Goal: Information Seeking & Learning: Check status

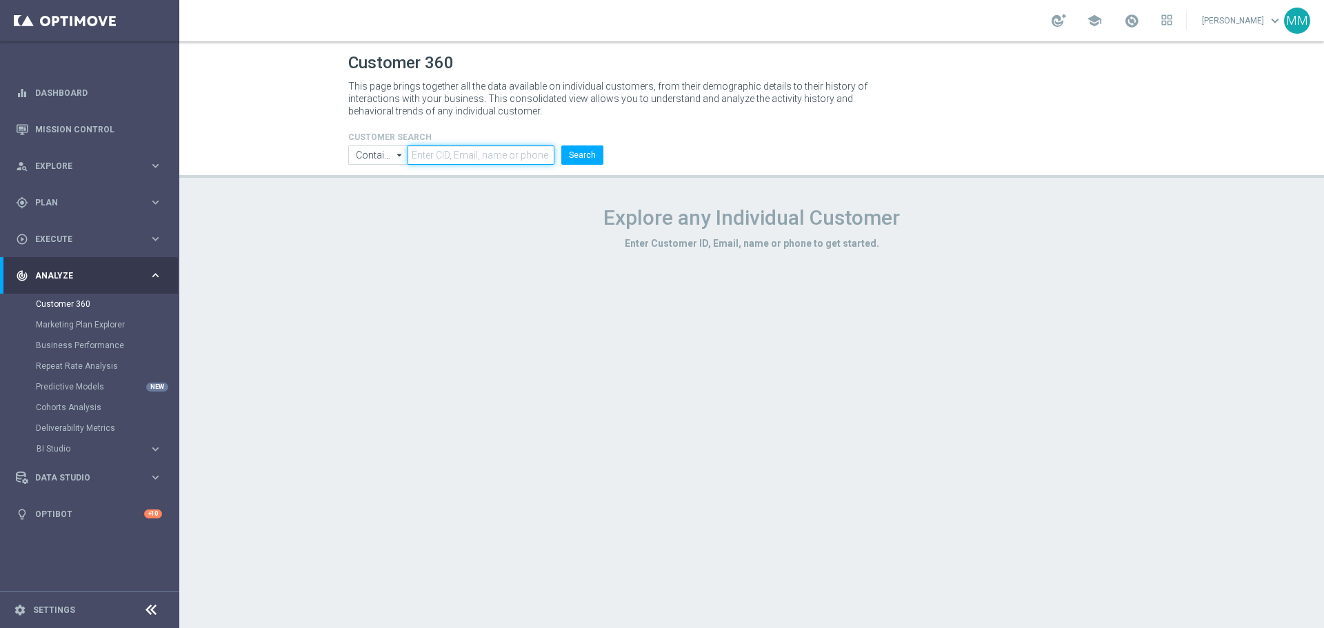
click at [482, 153] on input "text" at bounding box center [481, 155] width 147 height 19
paste input "2743642"
click at [588, 153] on button "Search" at bounding box center [582, 155] width 42 height 19
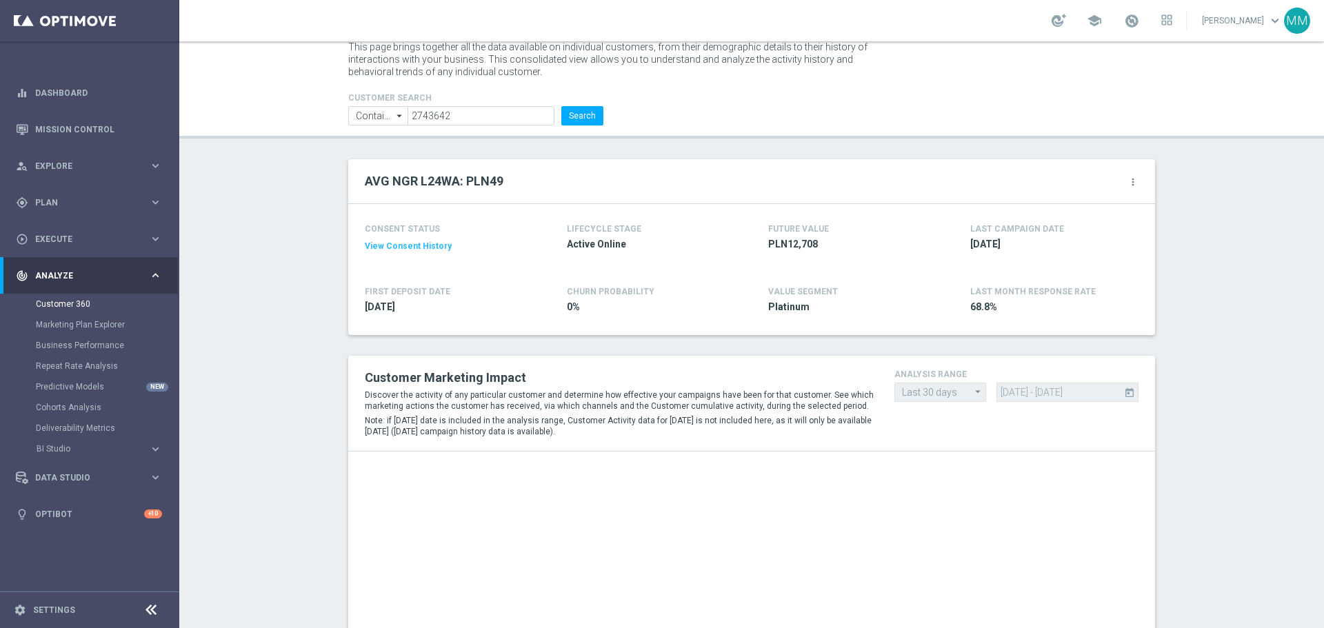
scroll to position [108, 0]
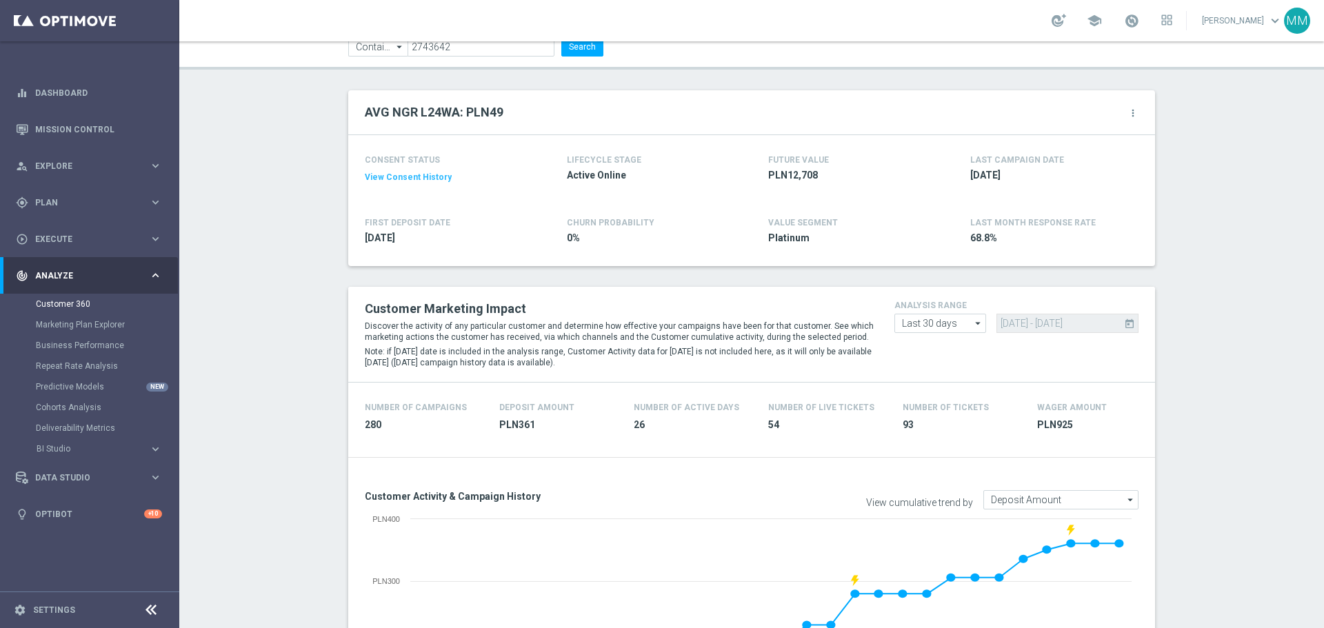
drag, startPoint x: 1176, startPoint y: 408, endPoint x: 1012, endPoint y: 394, distance: 164.0
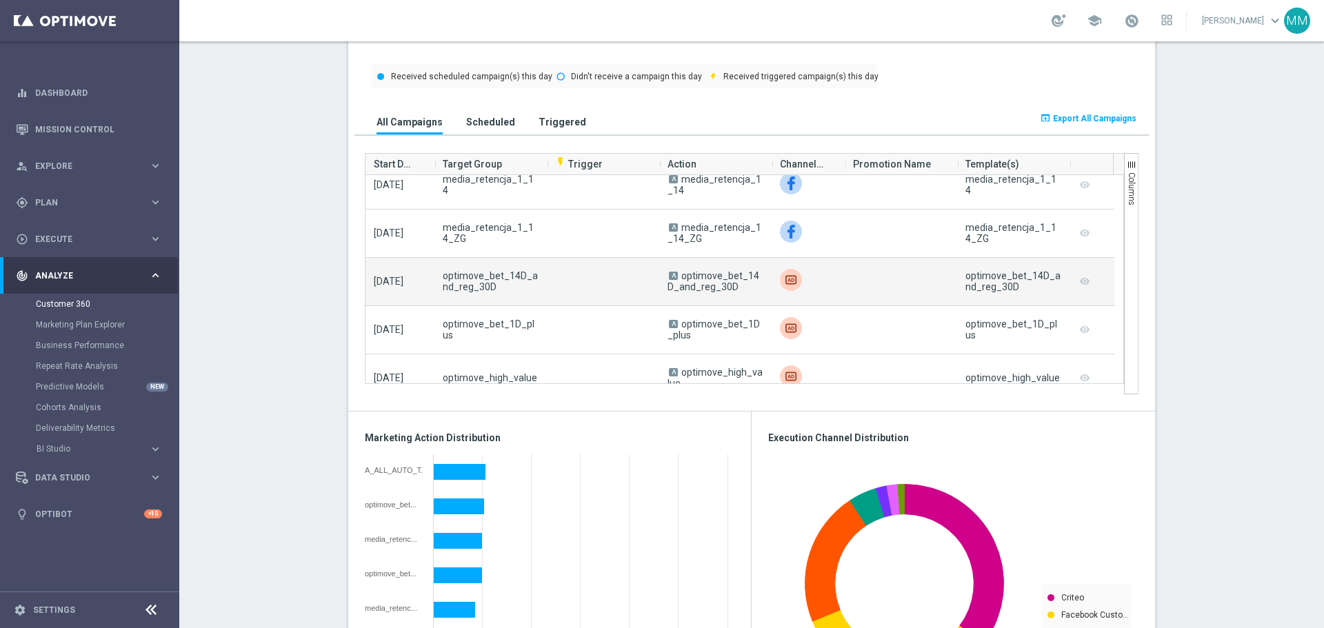
scroll to position [0, 0]
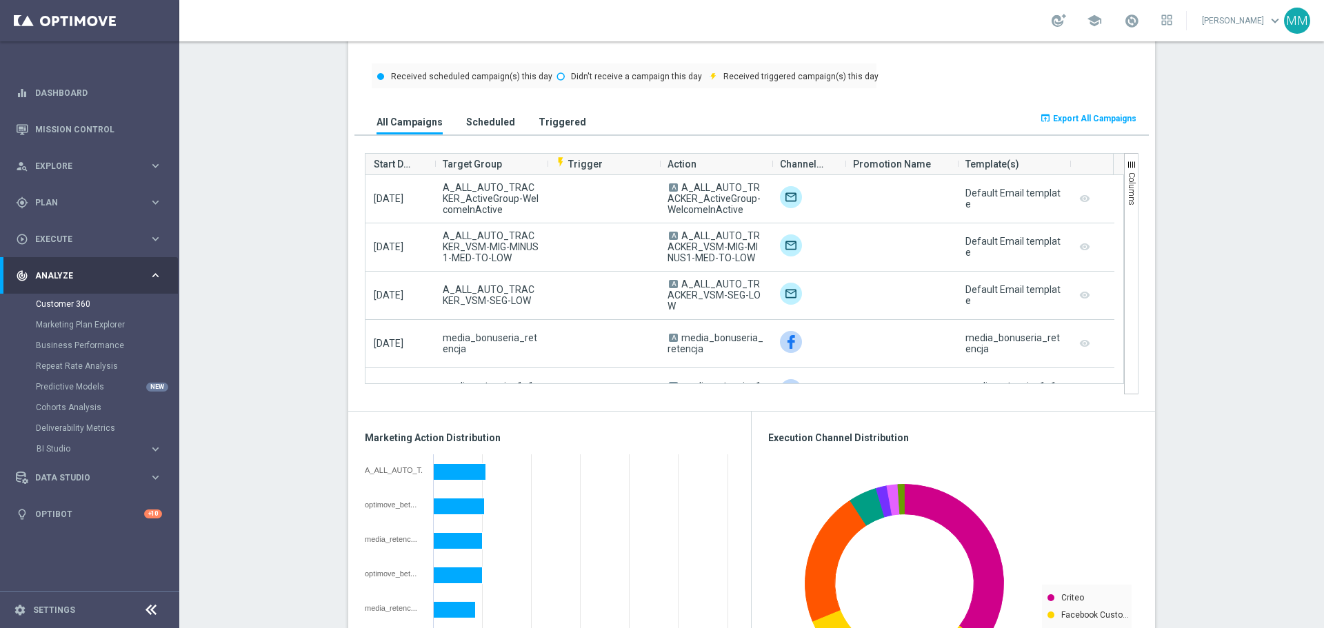
click at [550, 119] on h3 "Triggered" at bounding box center [563, 122] width 48 height 12
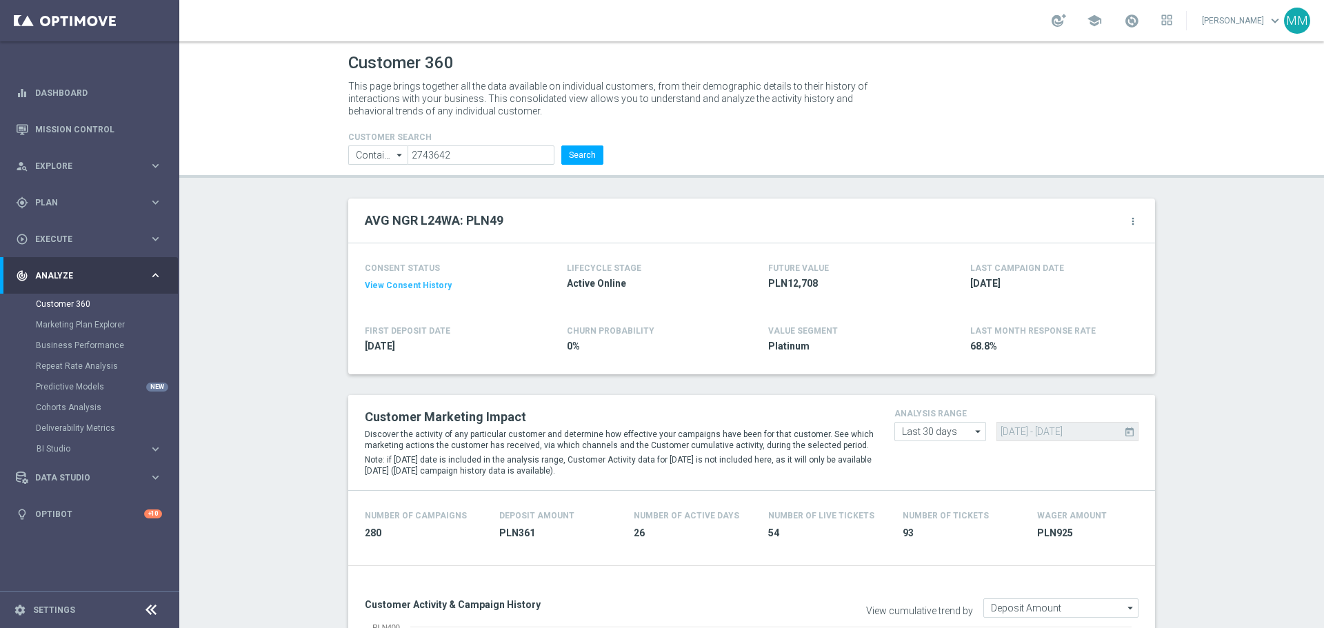
click at [505, 165] on li "2743642" at bounding box center [483, 155] width 150 height 19
click at [502, 159] on input "2743642" at bounding box center [481, 155] width 147 height 19
paste input "1745979"
click at [579, 157] on button "Search" at bounding box center [582, 155] width 42 height 19
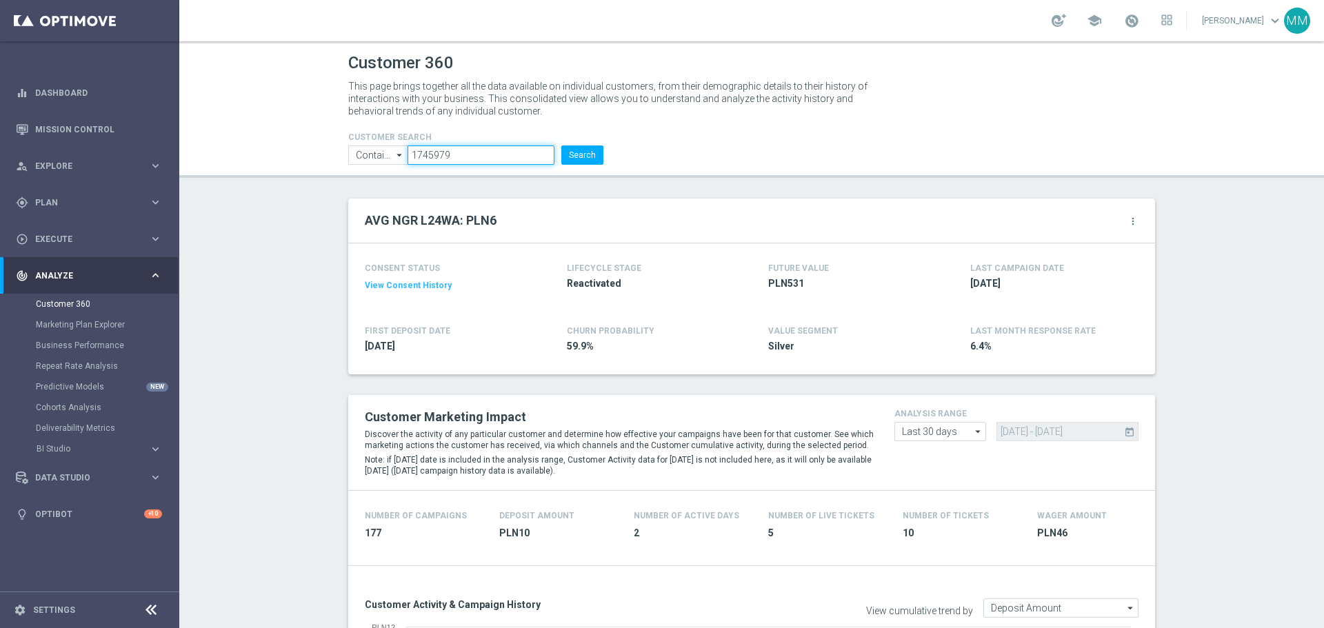
click at [510, 149] on input "1745979" at bounding box center [481, 155] width 147 height 19
paste input "3249167"
type input "3249167"
click at [581, 151] on button "Search" at bounding box center [582, 155] width 42 height 19
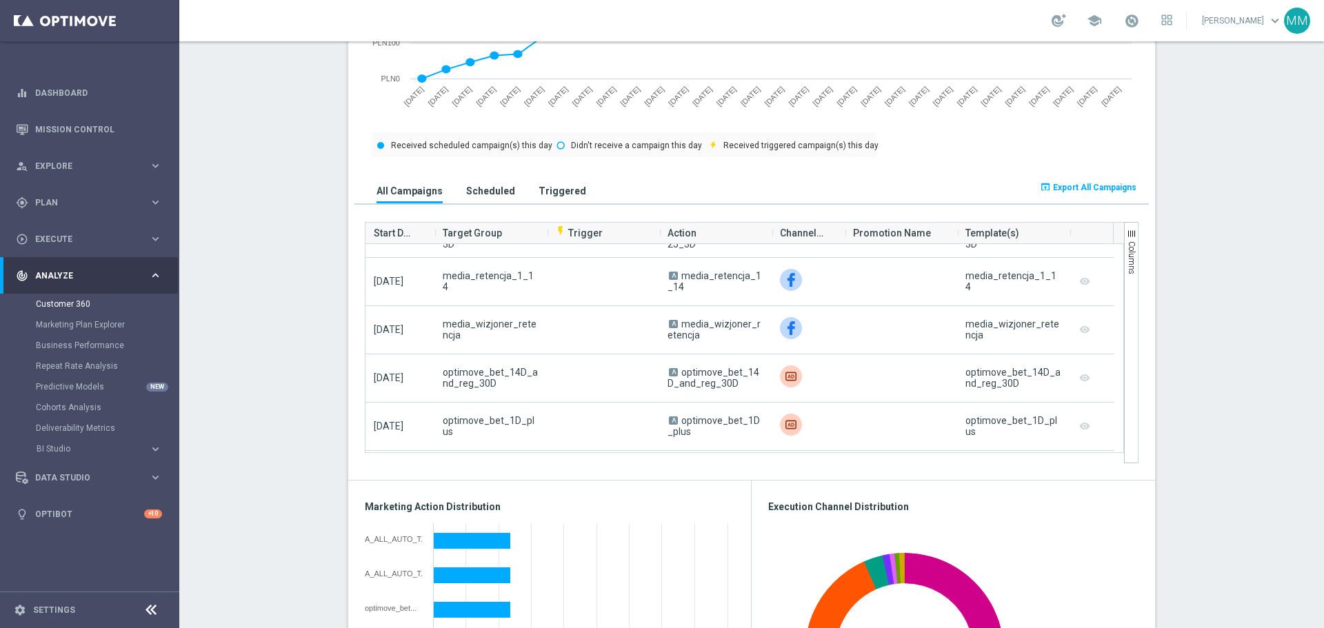
scroll to position [1586, 0]
